Goal: Task Accomplishment & Management: Complete application form

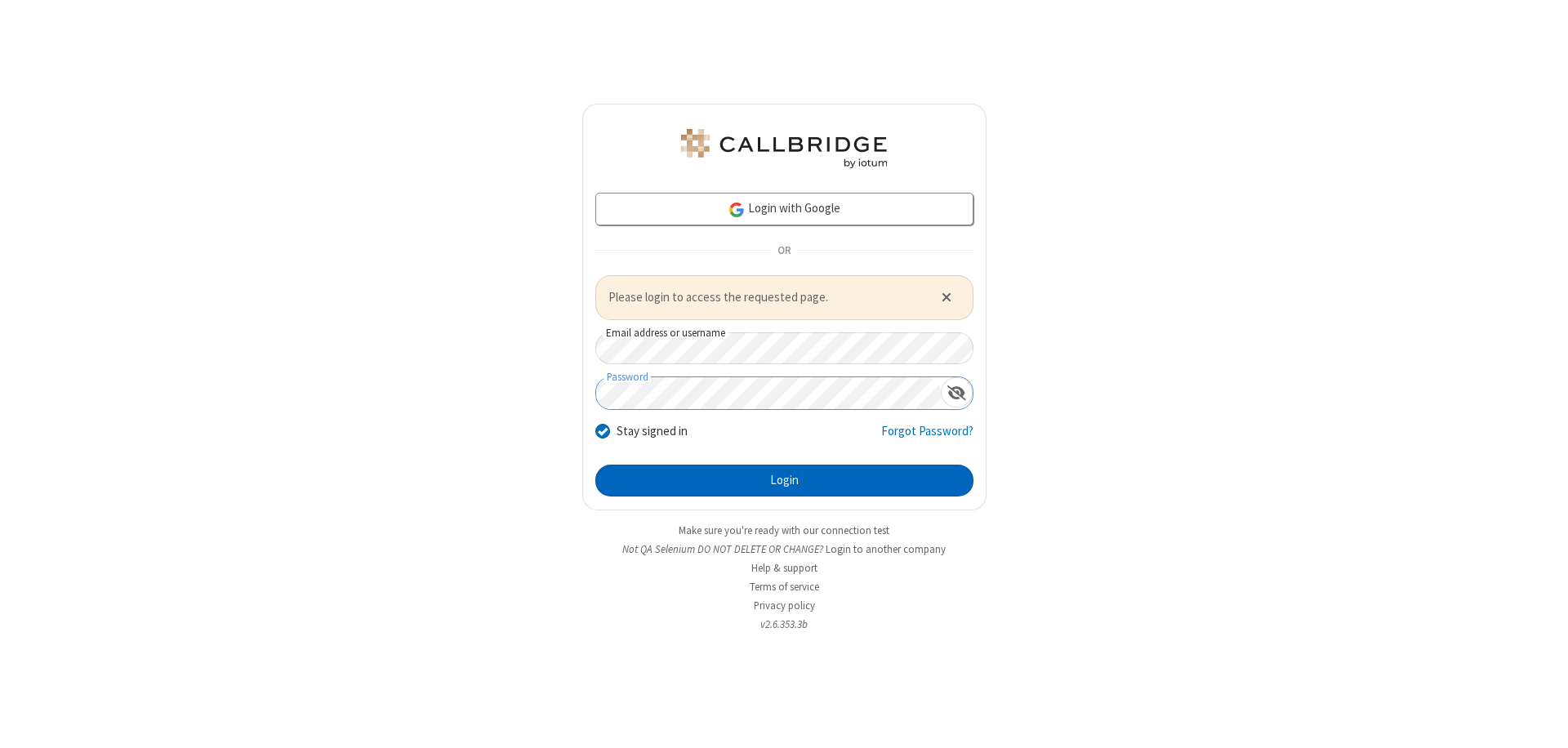
click at [784, 480] on button "Login" at bounding box center [784, 480] width 378 height 33
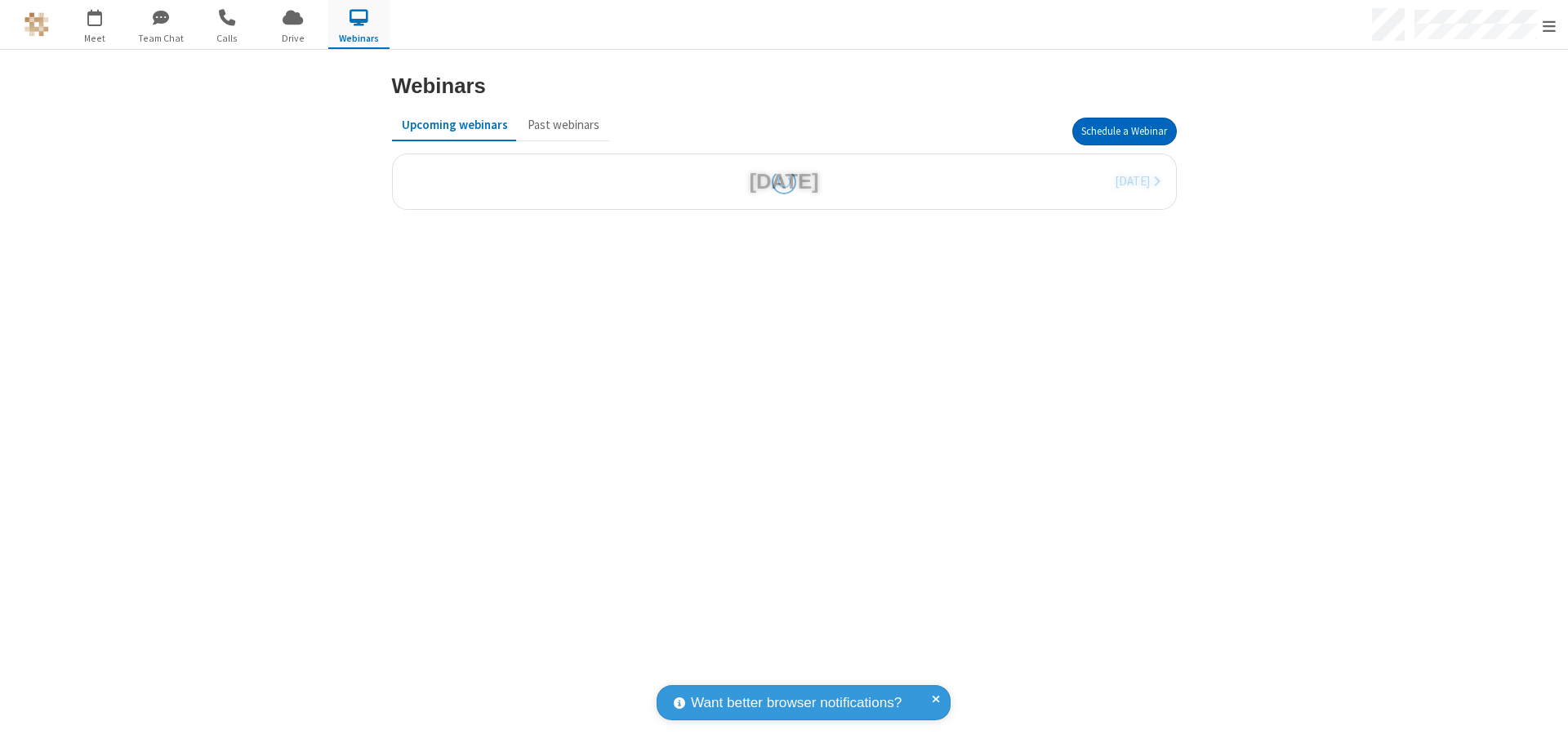
click at [1124, 131] on button "Schedule a Webinar" at bounding box center [1124, 132] width 105 height 28
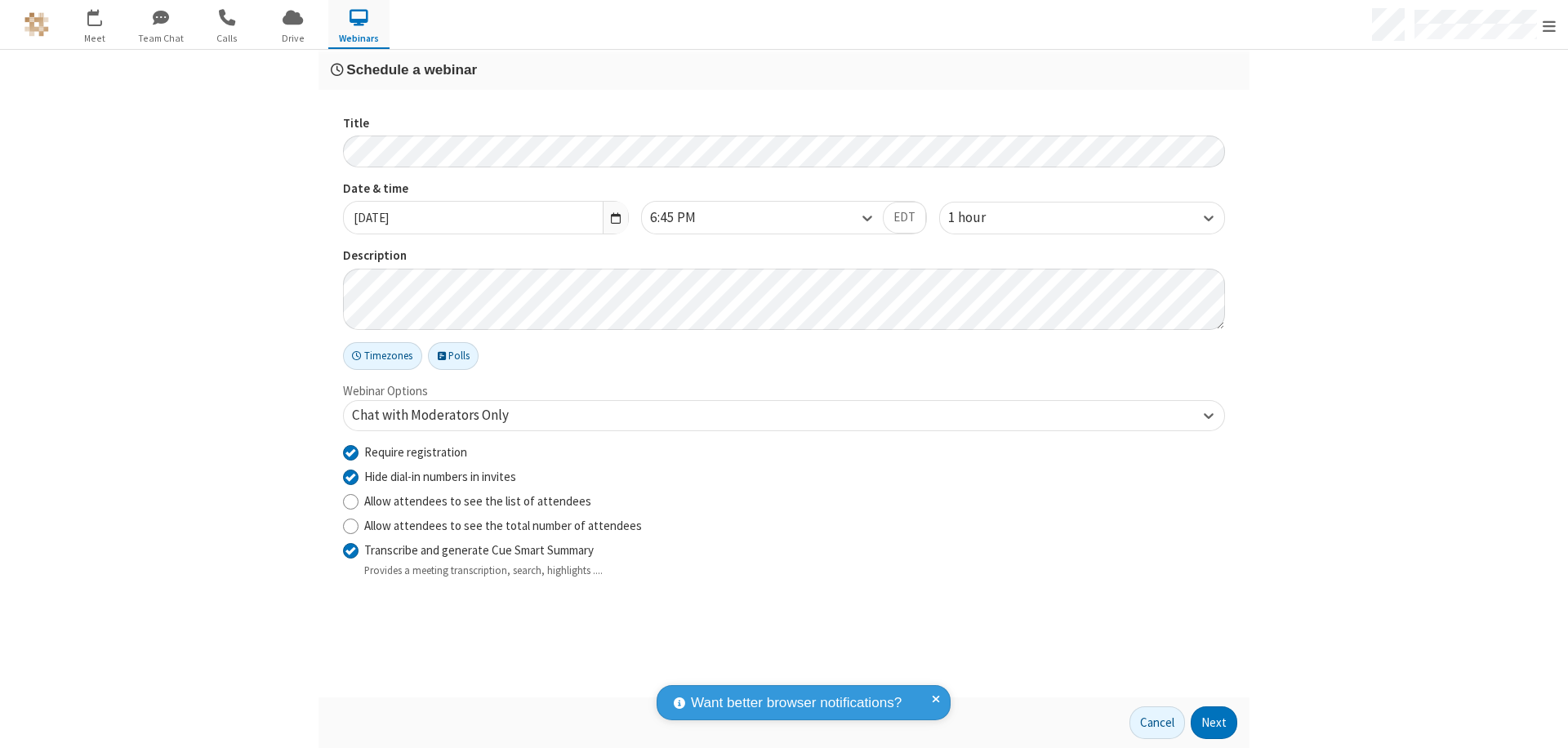
click at [350, 451] on input "Require registration" at bounding box center [351, 451] width 16 height 17
checkbox input "false"
click at [1214, 723] on button "Next" at bounding box center [1214, 722] width 47 height 33
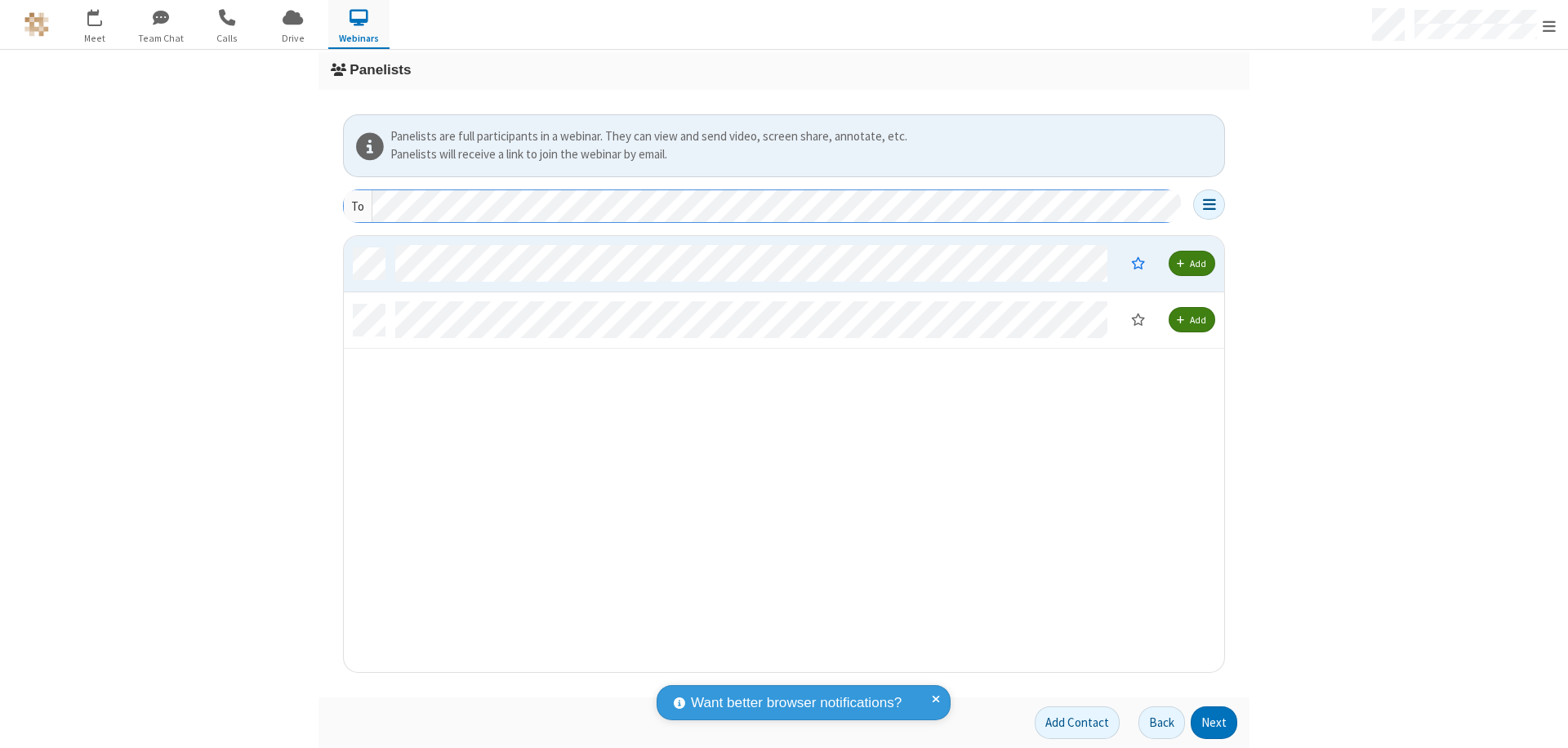
scroll to position [424, 868]
click at [1214, 723] on button "Next" at bounding box center [1214, 722] width 47 height 33
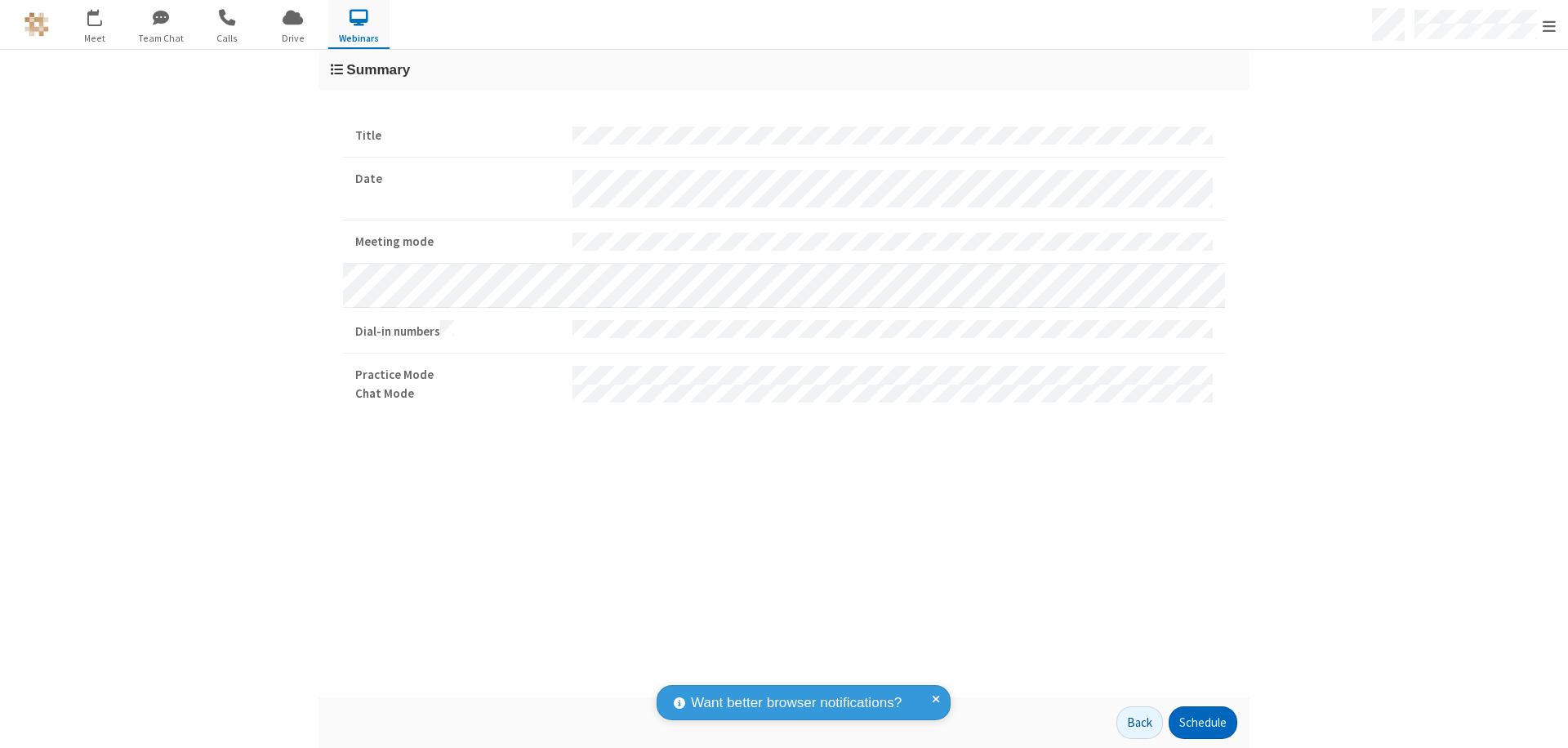
click at [1202, 723] on button "Schedule" at bounding box center [1203, 722] width 69 height 33
